Goal: Task Accomplishment & Management: Use online tool/utility

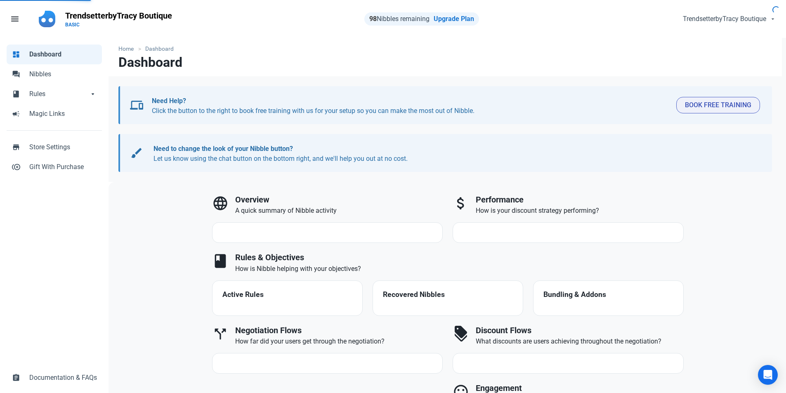
select select "7d"
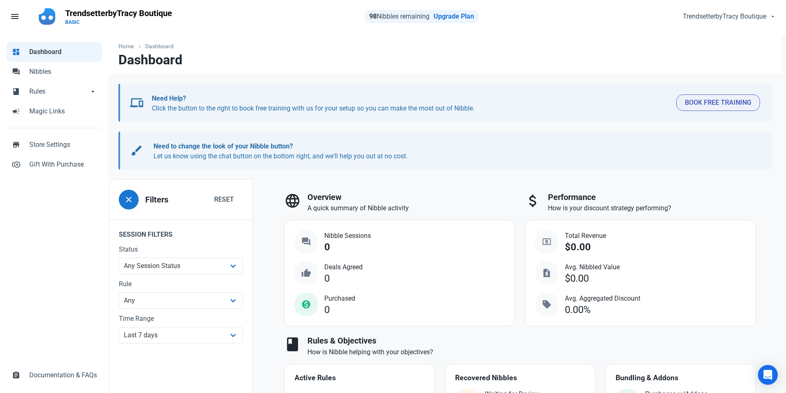
scroll to position [14, 0]
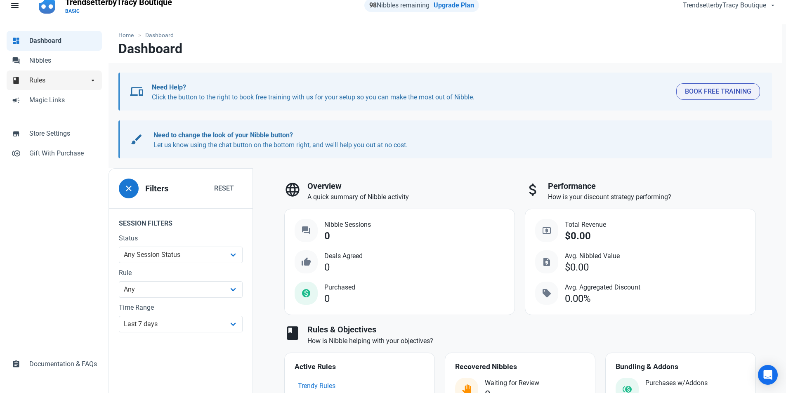
click at [37, 76] on span "Rules" at bounding box center [58, 80] width 59 height 10
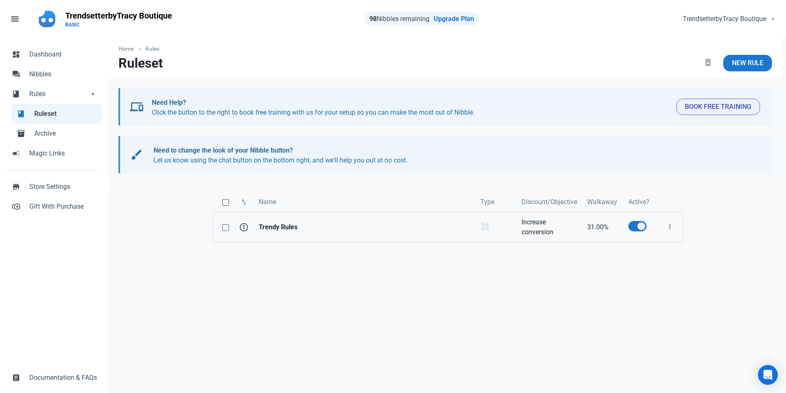
click at [545, 230] on link "Increase conversion" at bounding box center [550, 227] width 66 height 30
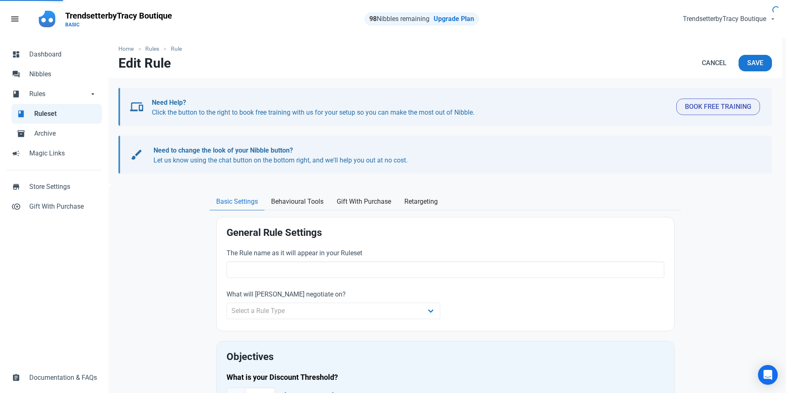
type input "Trendy Rules"
select select "product_category"
type input "31.00"
radio input "true"
radio input "false"
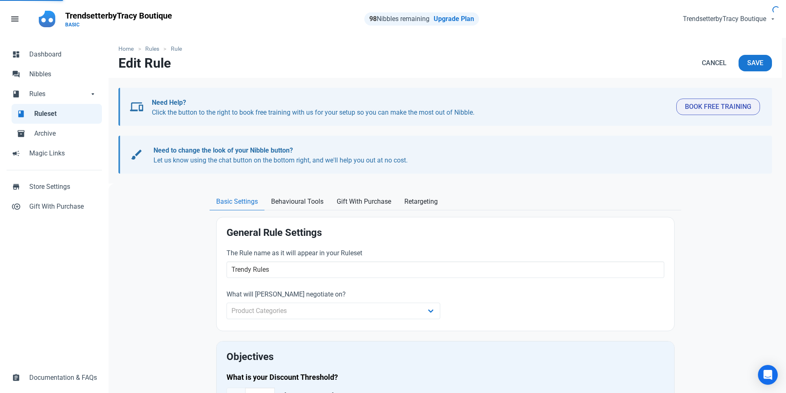
radio input "true"
radio input "false"
radio input "true"
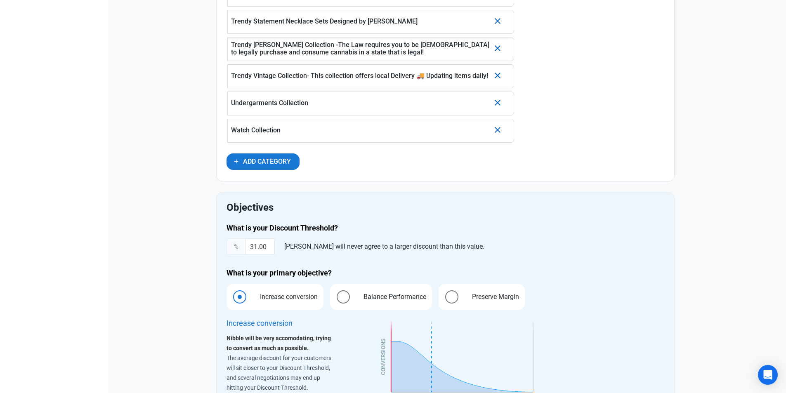
scroll to position [908, 0]
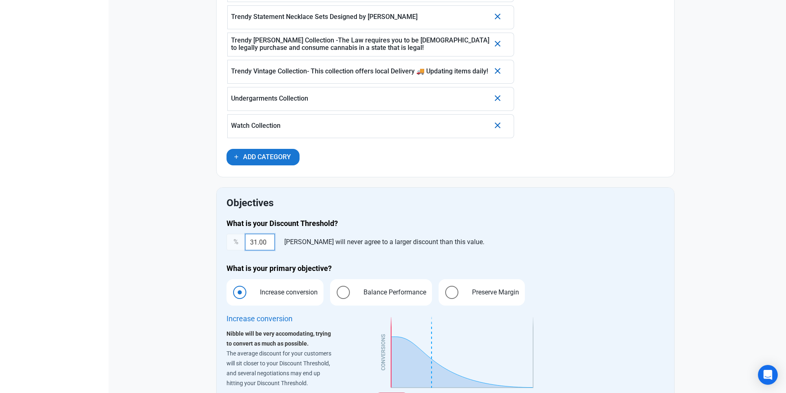
drag, startPoint x: 269, startPoint y: 242, endPoint x: 238, endPoint y: 245, distance: 30.3
click at [238, 245] on div "% 31.00 Nibble will never agree to a larger discount than this value." at bounding box center [445, 242] width 438 height 17
type input "35"
click at [499, 222] on h4 "What is your Discount Threshold?" at bounding box center [445, 224] width 438 height 10
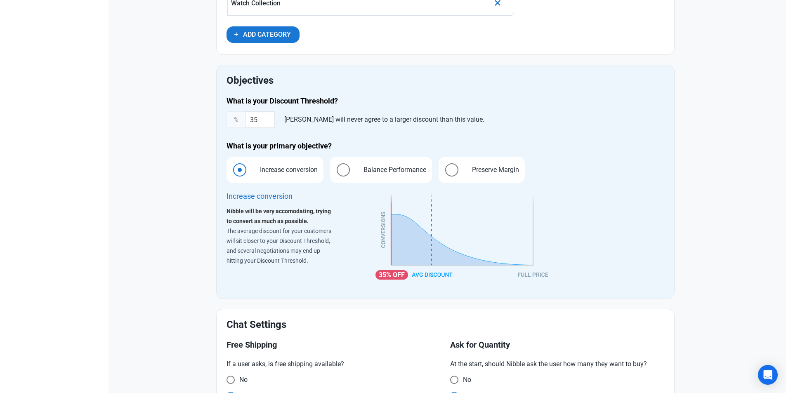
scroll to position [1031, 0]
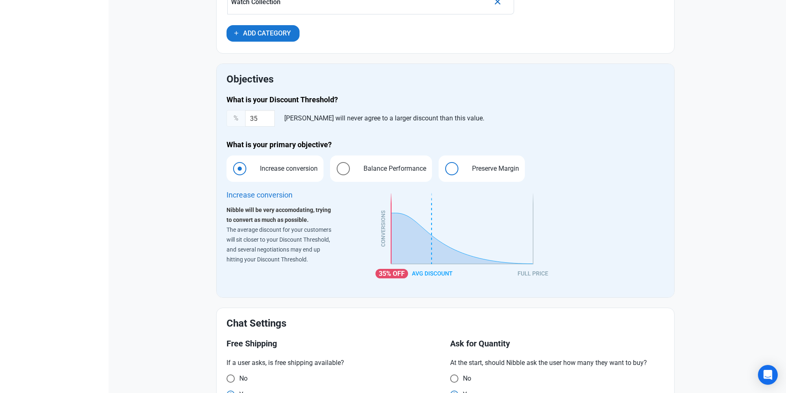
drag, startPoint x: 455, startPoint y: 174, endPoint x: 451, endPoint y: 175, distance: 4.8
click at [451, 176] on label "Preserve Margin" at bounding box center [482, 169] width 86 height 26
click at [444, 171] on input "Preserve Margin" at bounding box center [441, 168] width 5 height 5
radio input "true"
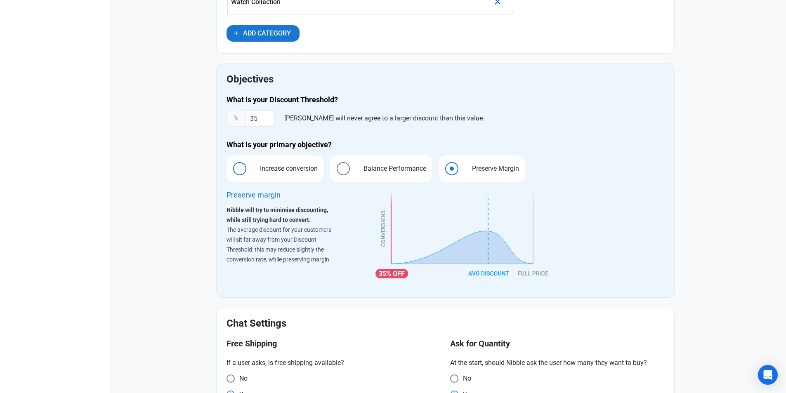
click at [239, 168] on span at bounding box center [239, 168] width 13 height 13
click at [232, 168] on input "Increase conversion" at bounding box center [228, 168] width 5 height 5
radio input "true"
radio input "false"
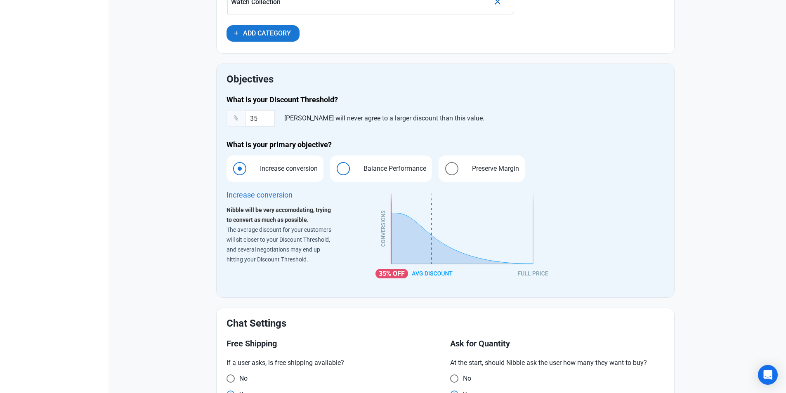
click at [344, 167] on span at bounding box center [343, 168] width 13 height 13
click at [335, 167] on input "Balance Performance" at bounding box center [332, 168] width 5 height 5
radio input "true"
radio input "false"
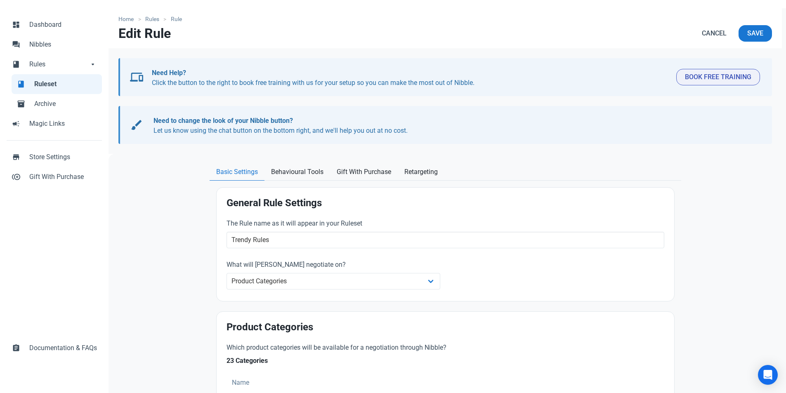
scroll to position [0, 0]
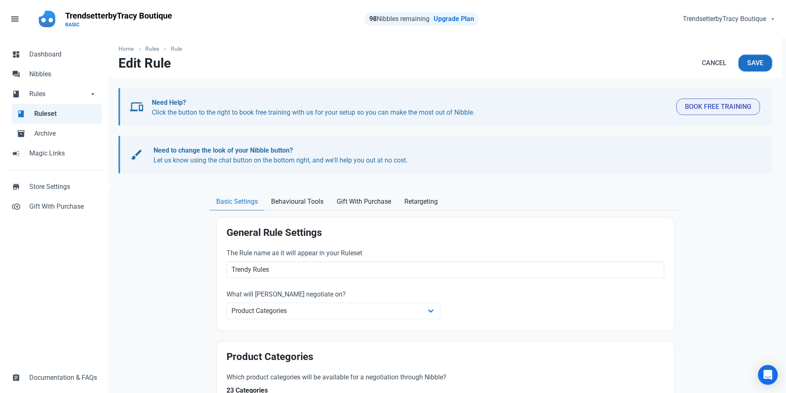
click at [767, 65] on button "Save" at bounding box center [754, 63] width 33 height 17
